Goal: Task Accomplishment & Management: Manage account settings

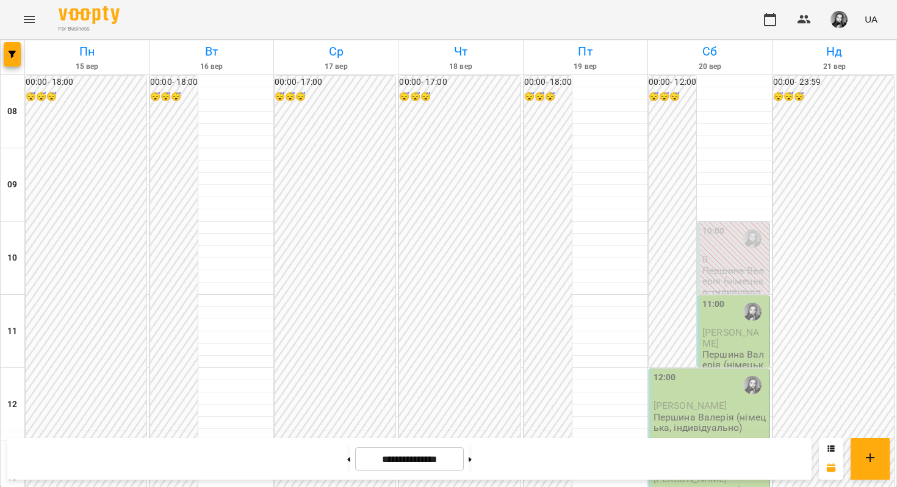
scroll to position [593, 0]
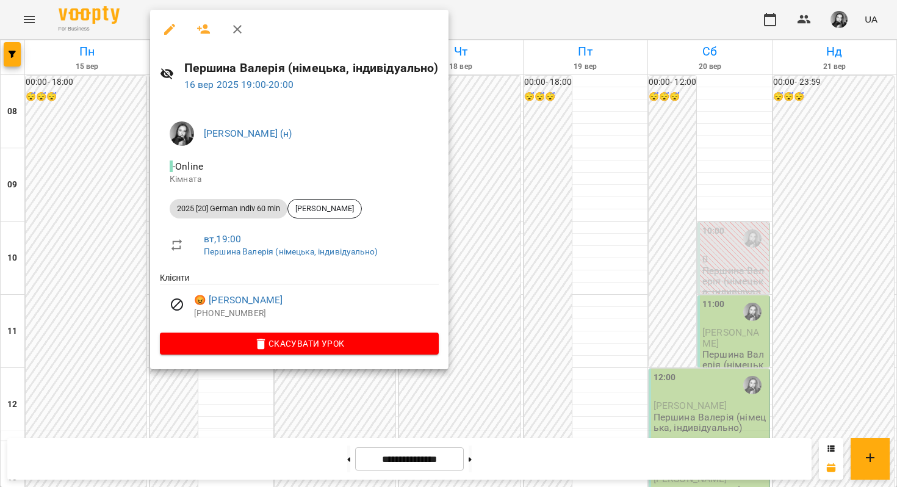
click at [576, 117] on div at bounding box center [448, 243] width 897 height 487
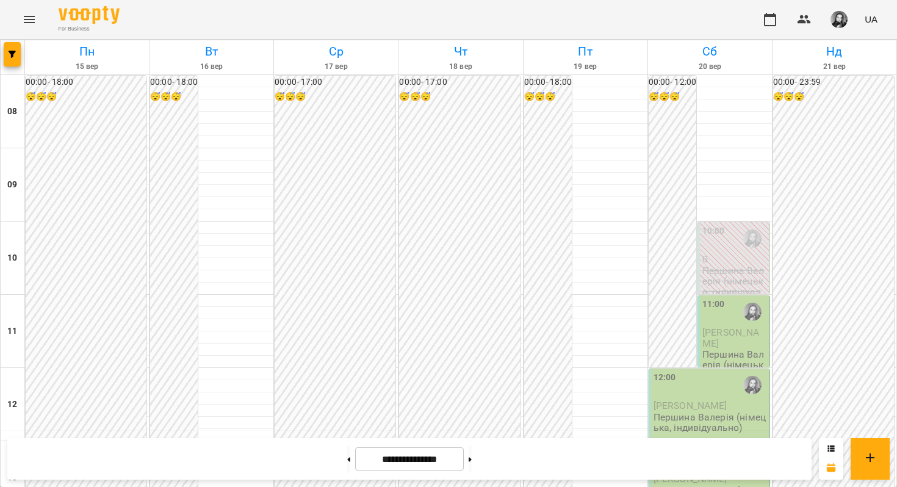
scroll to position [570, 0]
click at [20, 52] on span "button" at bounding box center [12, 54] width 17 height 7
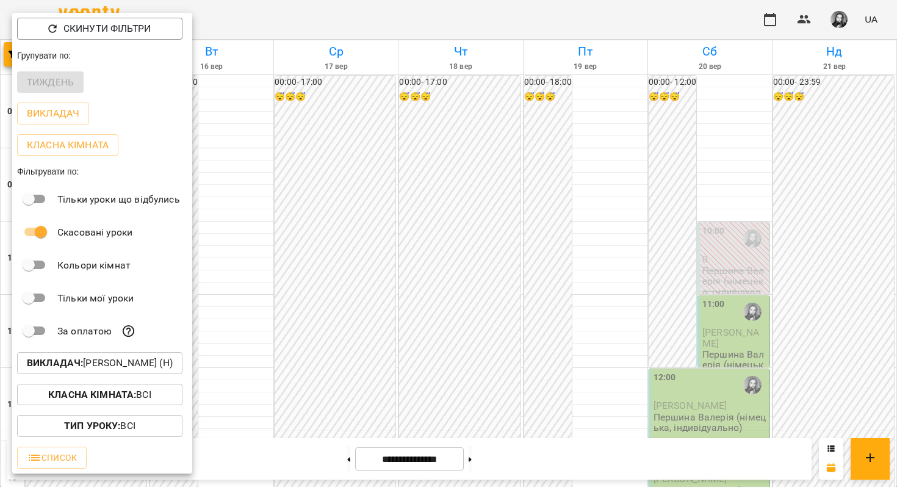
click at [55, 364] on b "Викладач :" at bounding box center [55, 363] width 56 height 12
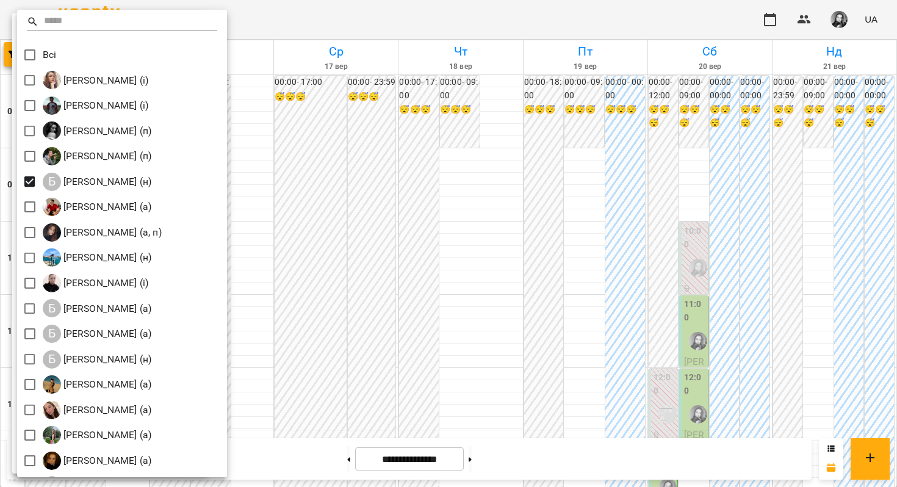
click at [376, 121] on div at bounding box center [448, 243] width 897 height 487
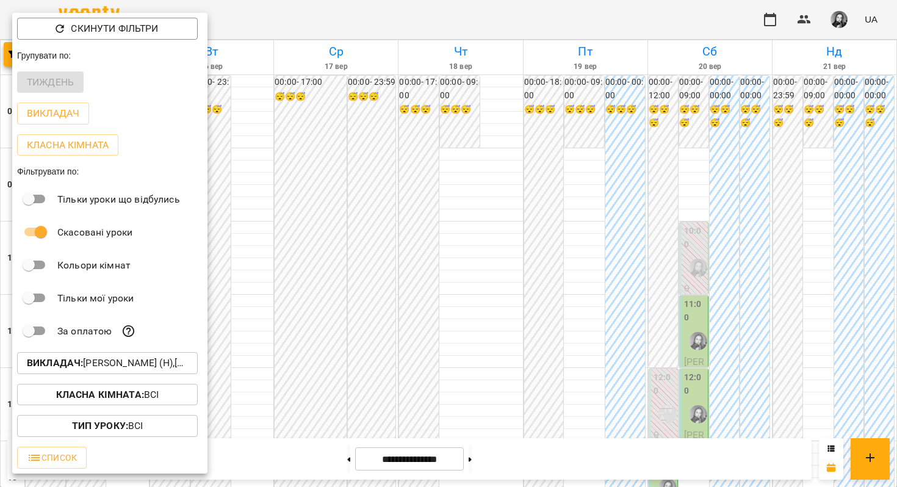
click at [376, 121] on div at bounding box center [448, 243] width 897 height 487
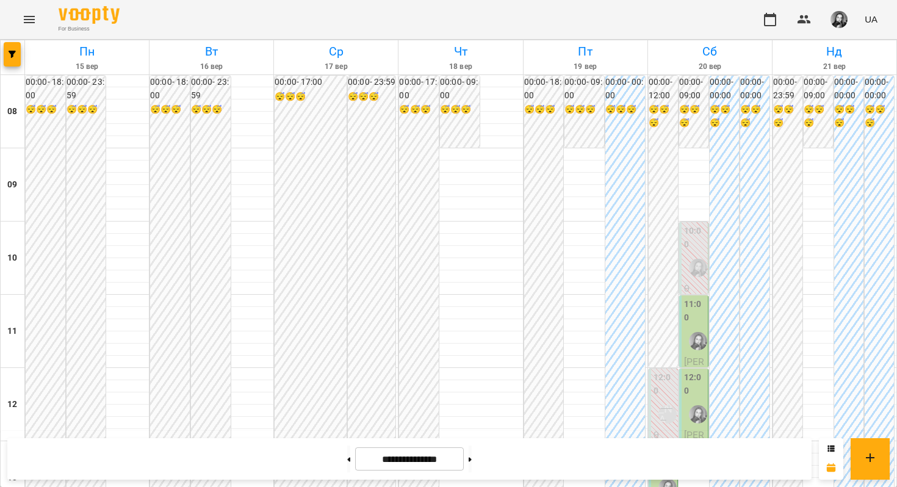
scroll to position [714, 0]
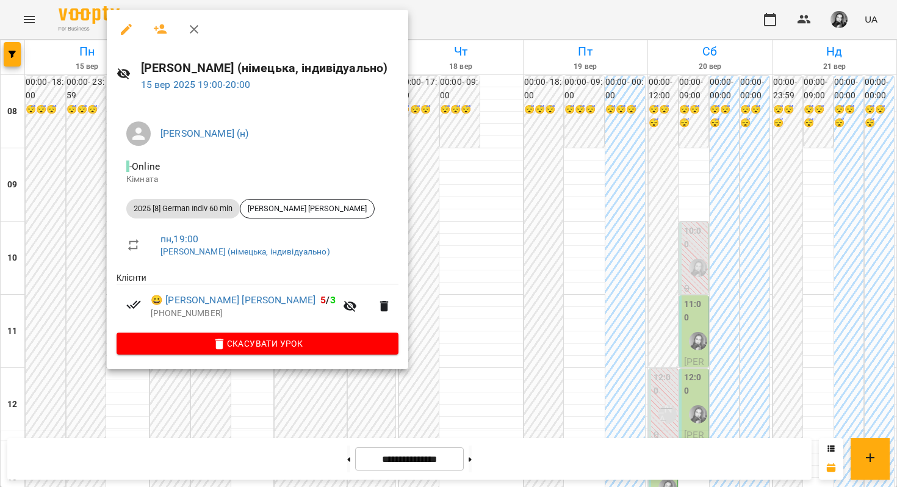
click at [481, 119] on div at bounding box center [448, 243] width 897 height 487
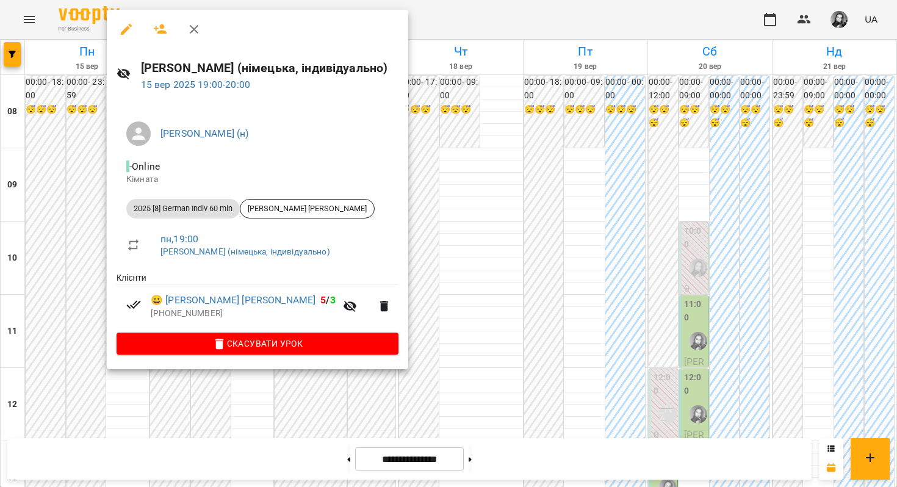
click at [96, 197] on div at bounding box center [448, 243] width 897 height 487
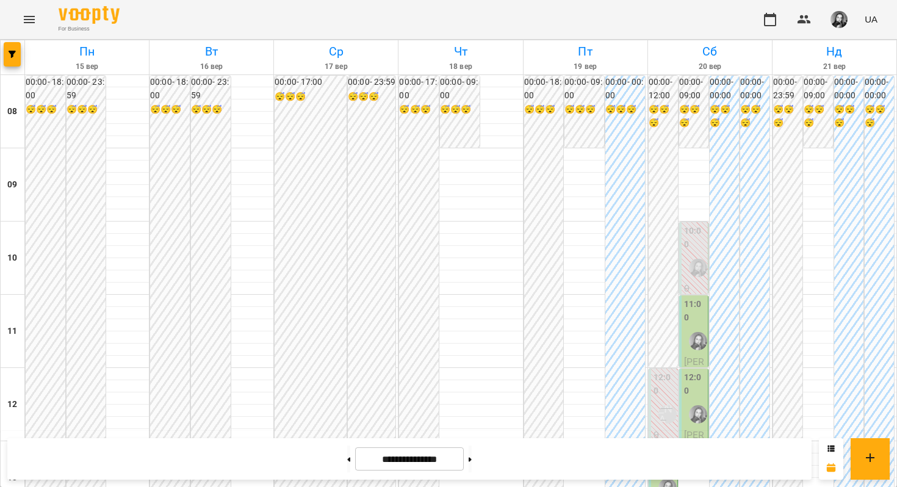
scroll to position [741, 0]
click at [9, 54] on icon "button" at bounding box center [12, 54] width 7 height 7
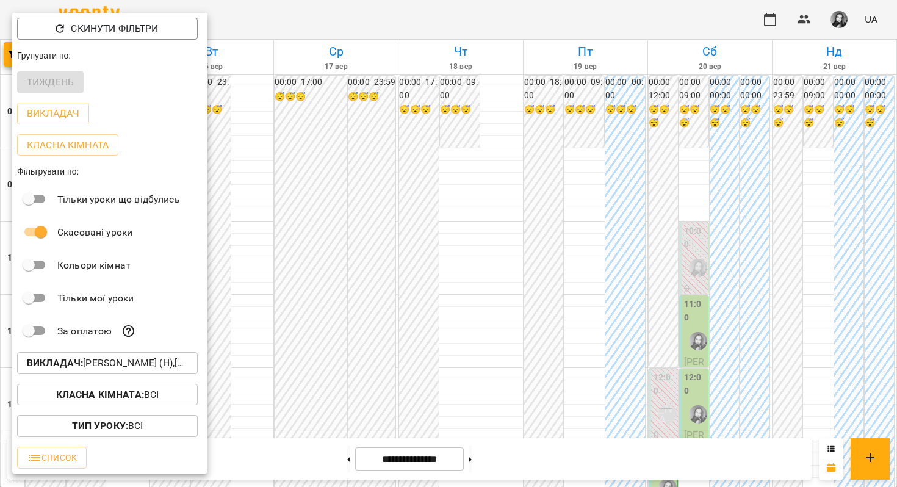
click at [101, 370] on p "Викладач : Балан Вікторія (н),Першина Валерія Андріївна (н)" at bounding box center [107, 363] width 161 height 15
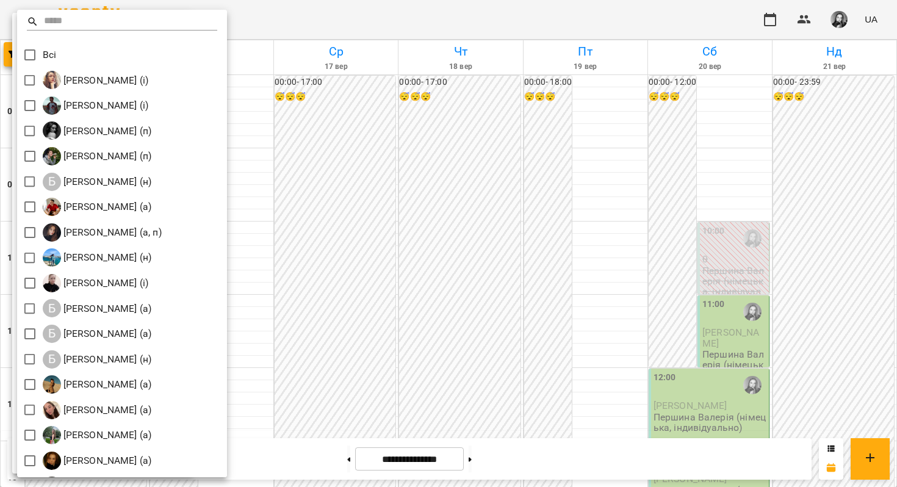
click at [408, 129] on div at bounding box center [448, 243] width 897 height 487
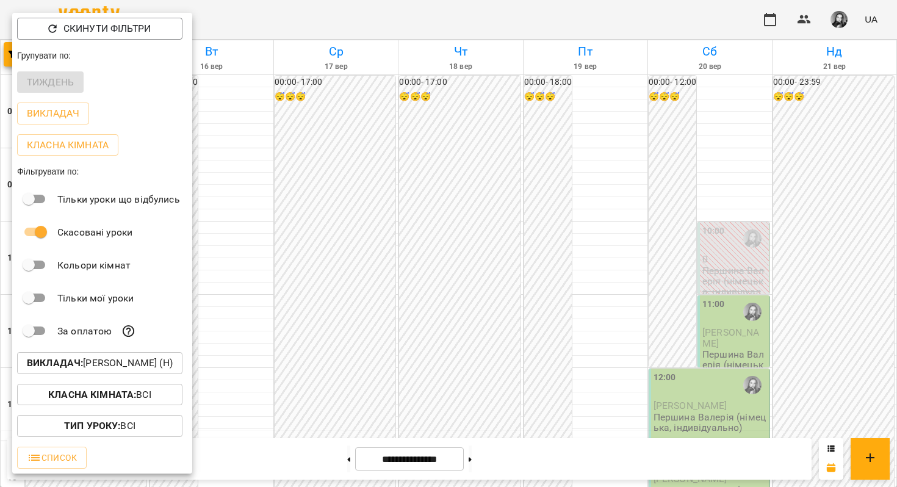
click at [442, 113] on div at bounding box center [448, 243] width 897 height 487
